Goal: Task Accomplishment & Management: Use online tool/utility

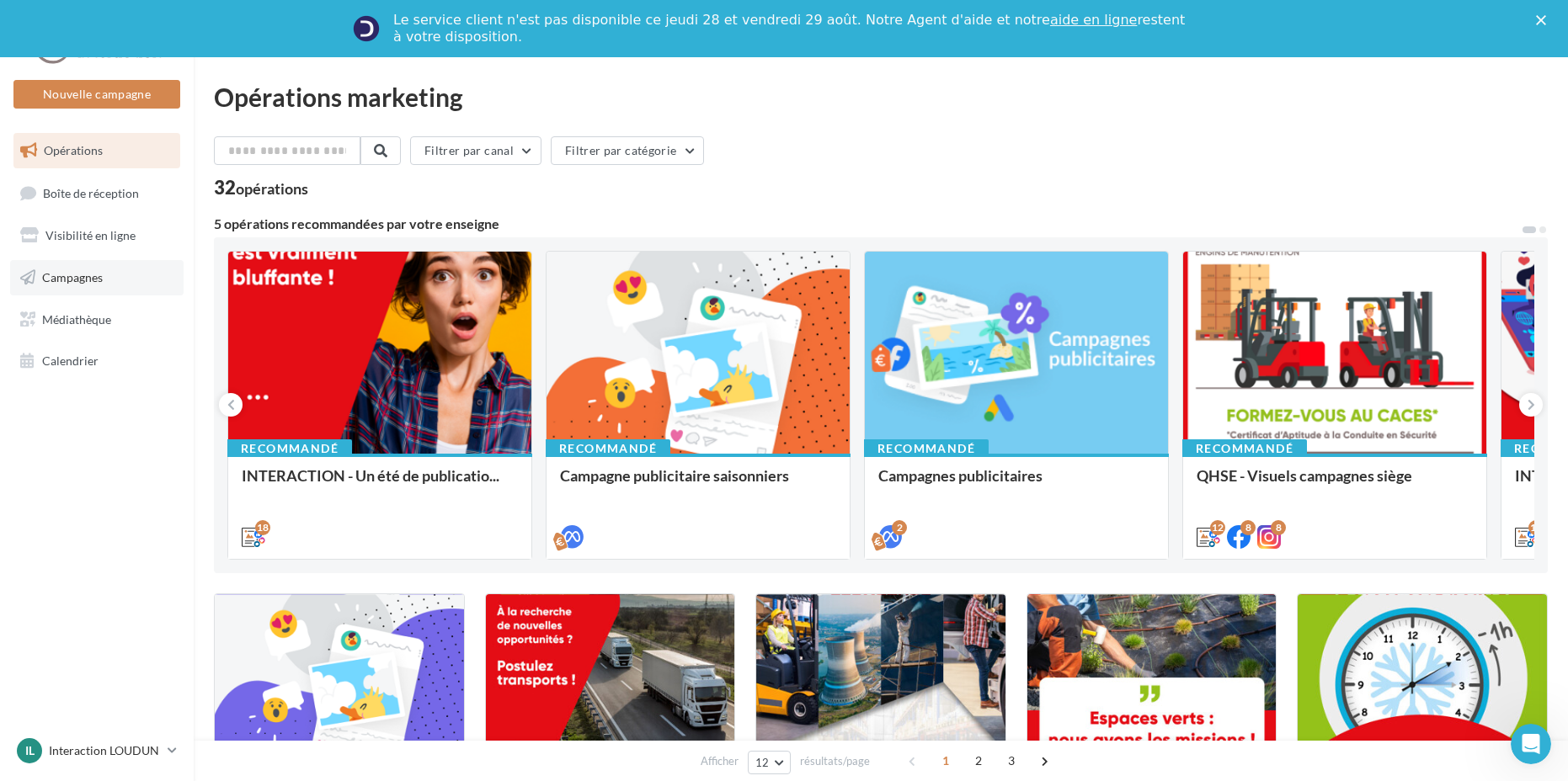
click at [74, 279] on span "Campagnes" at bounding box center [73, 277] width 60 height 14
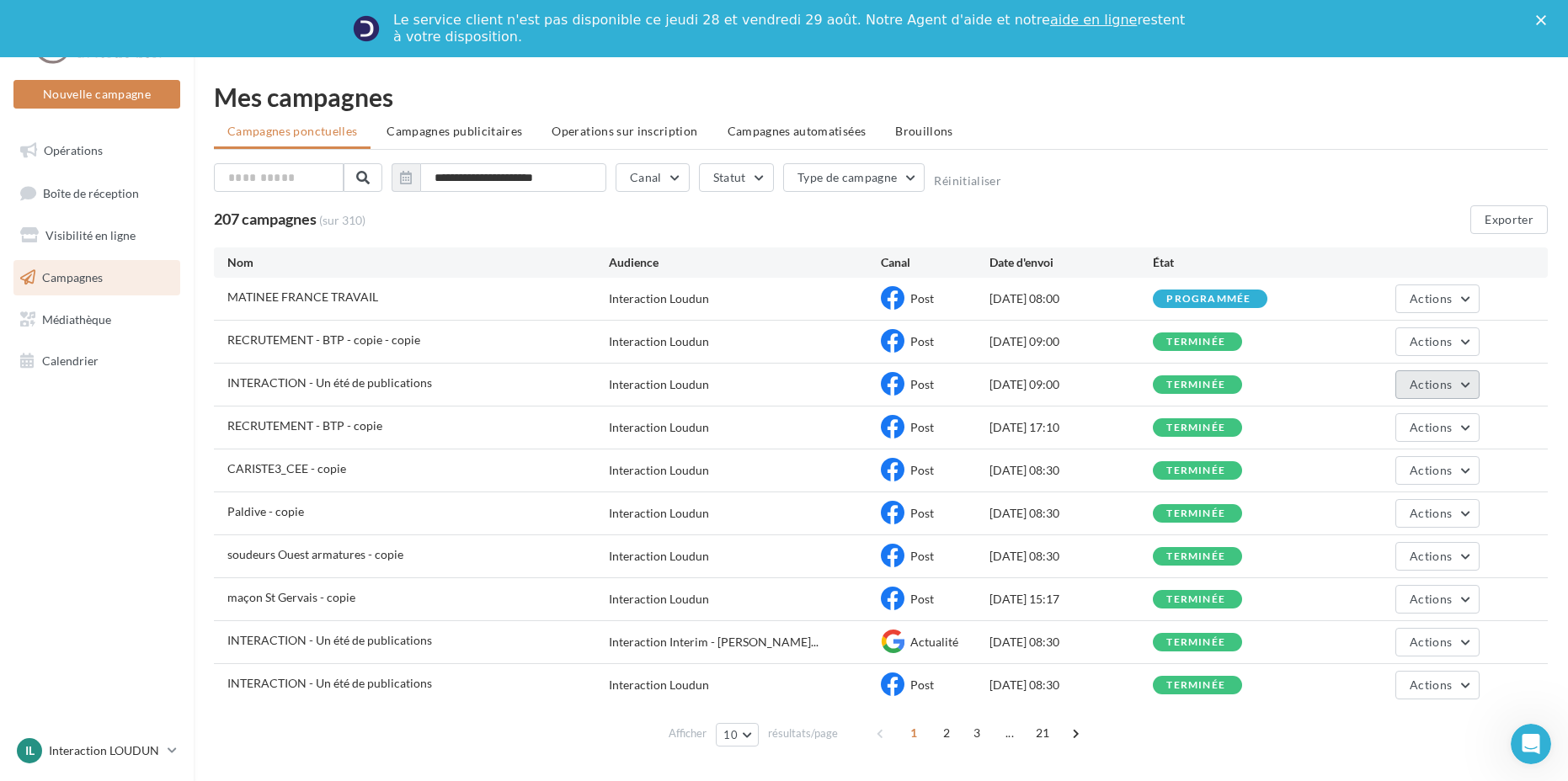
click at [1426, 383] on span "Actions" at bounding box center [1430, 383] width 42 height 14
click at [1369, 504] on button "Dupliquer" at bounding box center [1396, 512] width 169 height 43
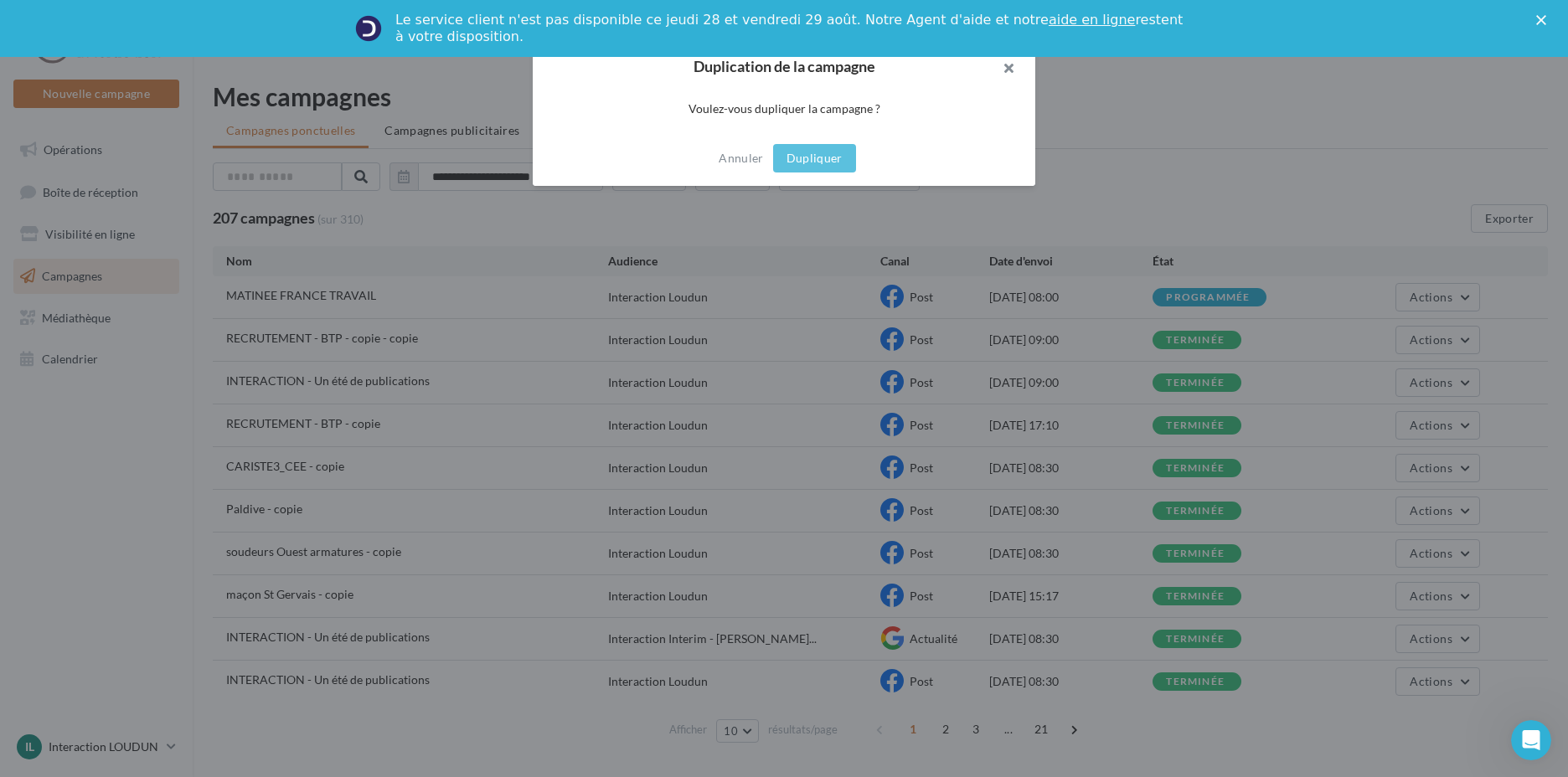
click at [1008, 61] on button "button" at bounding box center [1001, 70] width 67 height 51
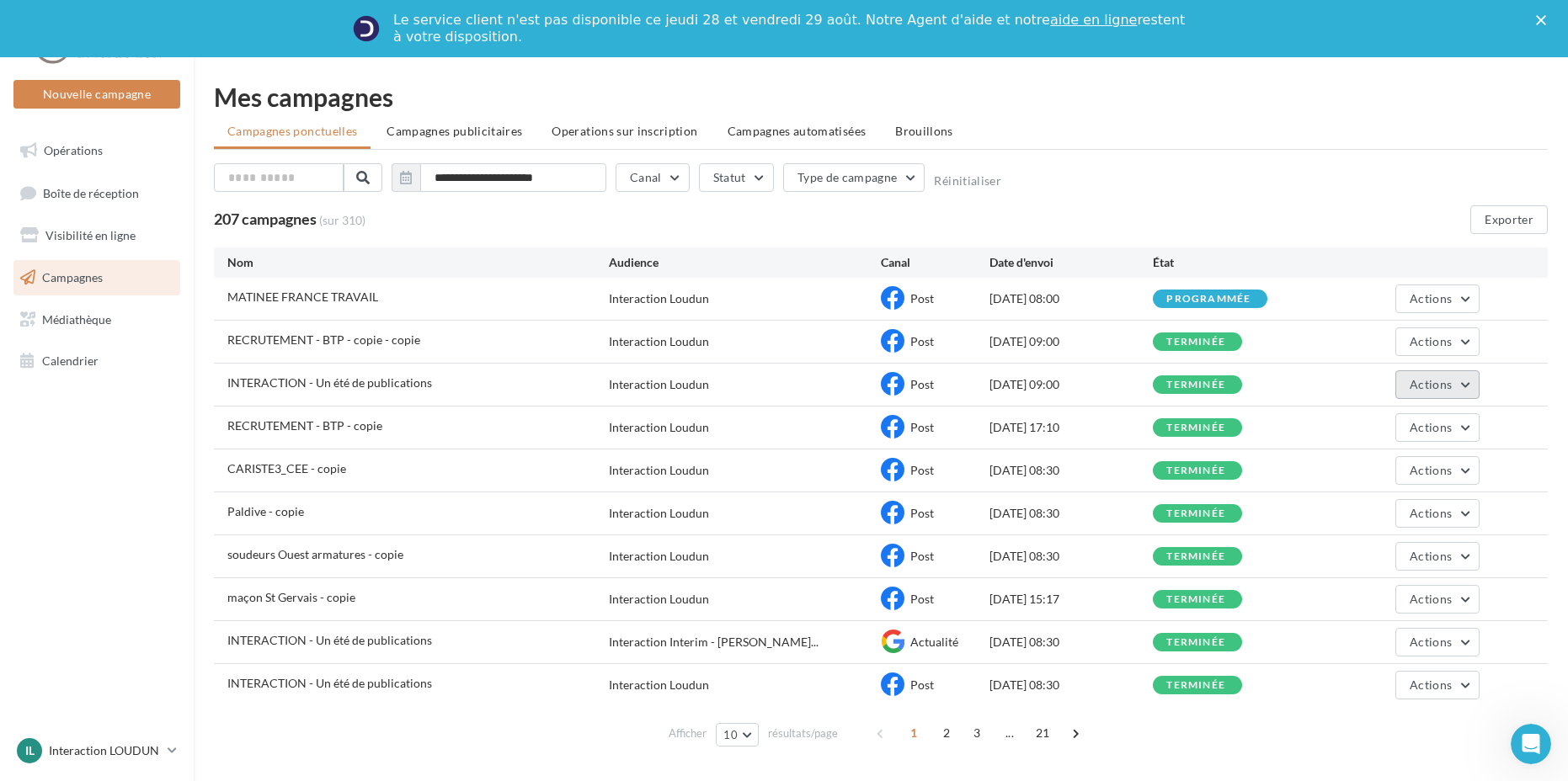
click at [1444, 380] on span "Actions" at bounding box center [1430, 383] width 42 height 14
click at [1419, 424] on button "Voir les résultats" at bounding box center [1396, 424] width 169 height 43
